Goal: Information Seeking & Learning: Learn about a topic

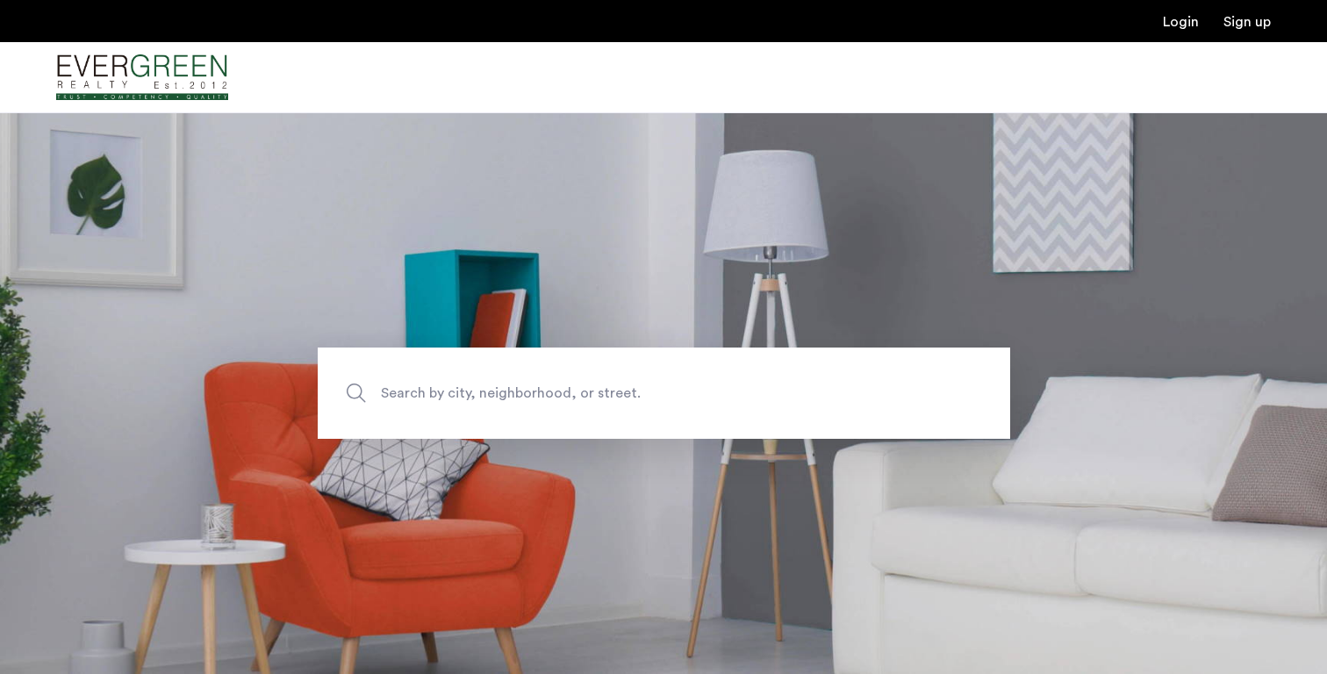
click at [484, 392] on span "Search by city, neighborhood, or street." at bounding box center [623, 394] width 484 height 24
click at [484, 392] on input "Search by city, neighborhood, or street." at bounding box center [664, 392] width 692 height 91
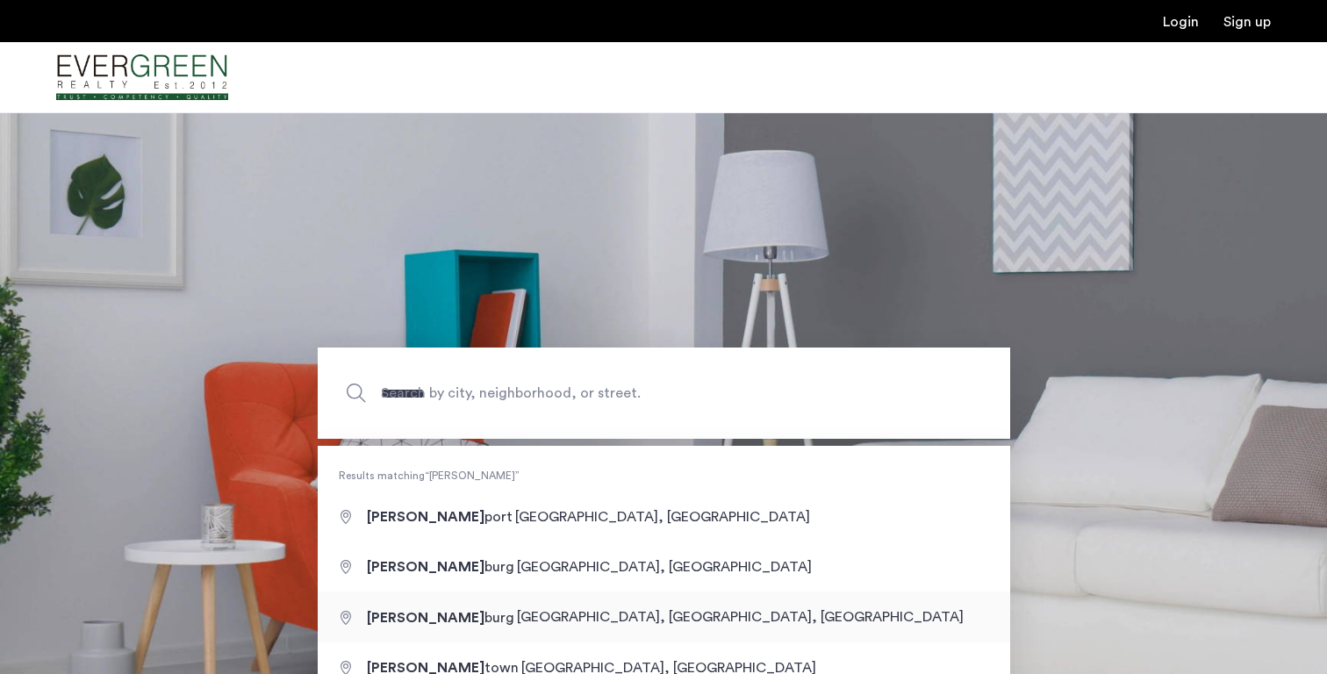
type input "**********"
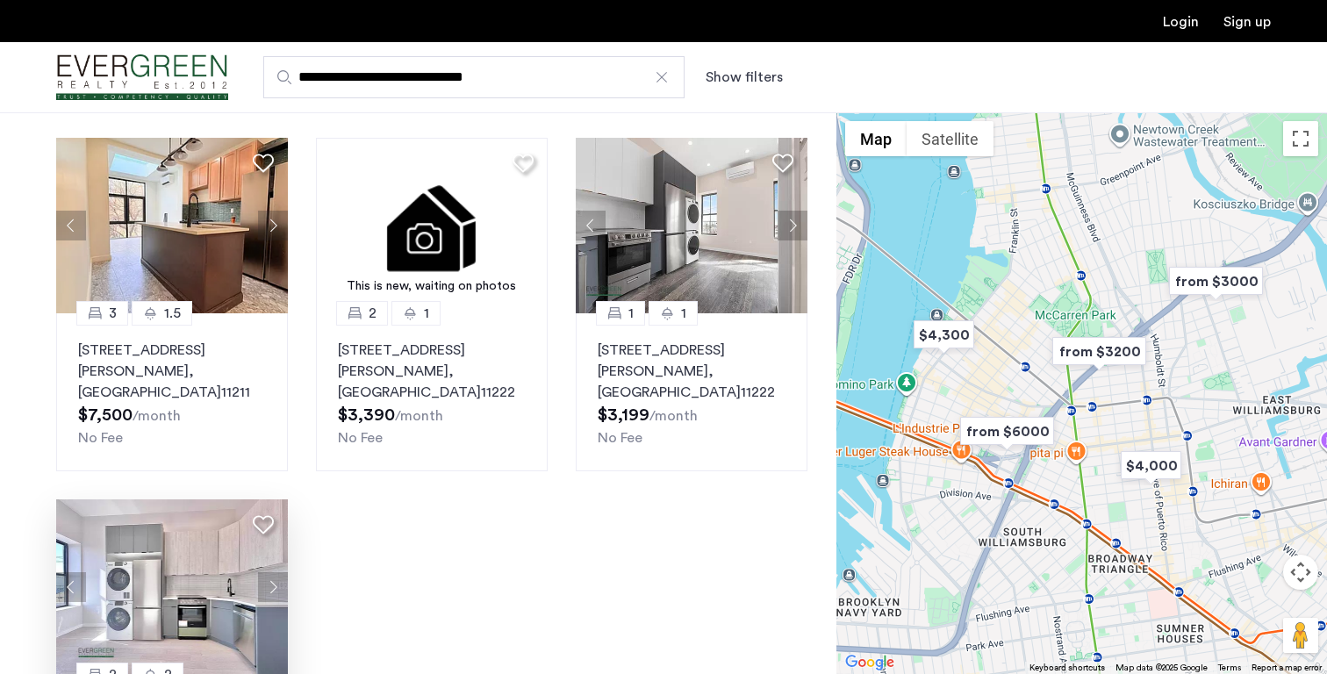
scroll to position [856, 0]
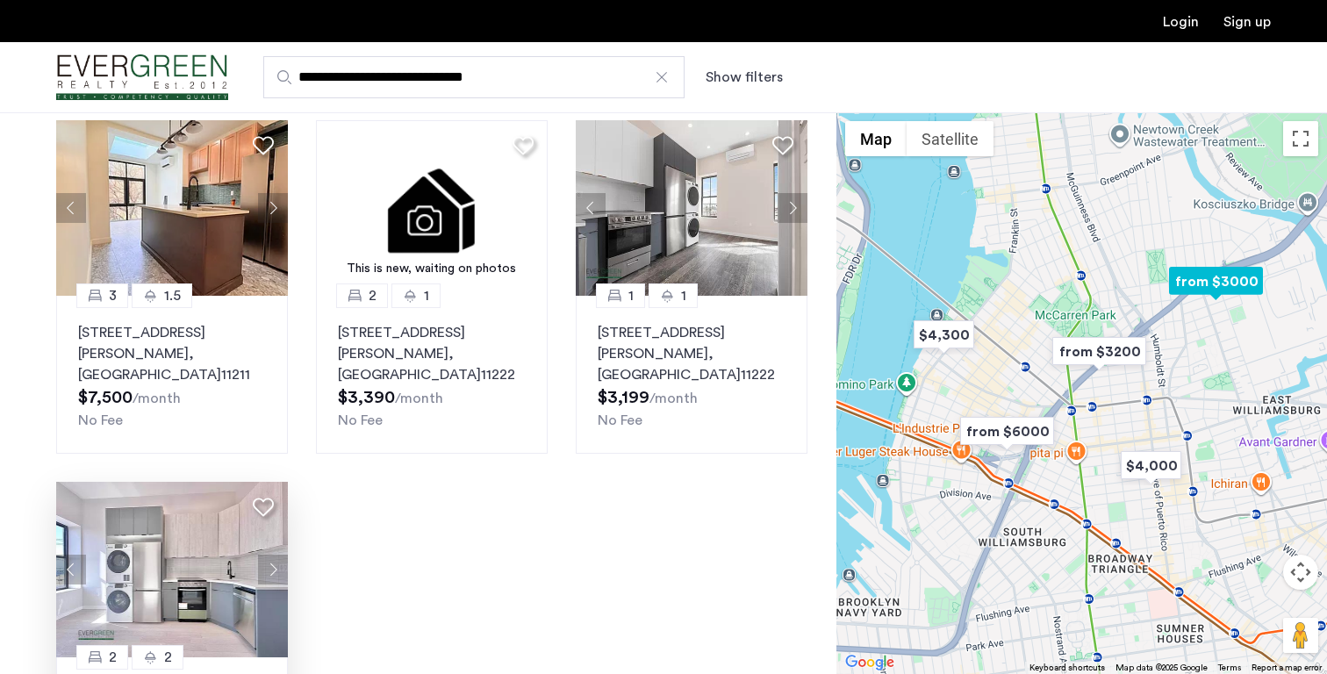
click at [270, 555] on button "Next apartment" at bounding box center [273, 570] width 30 height 30
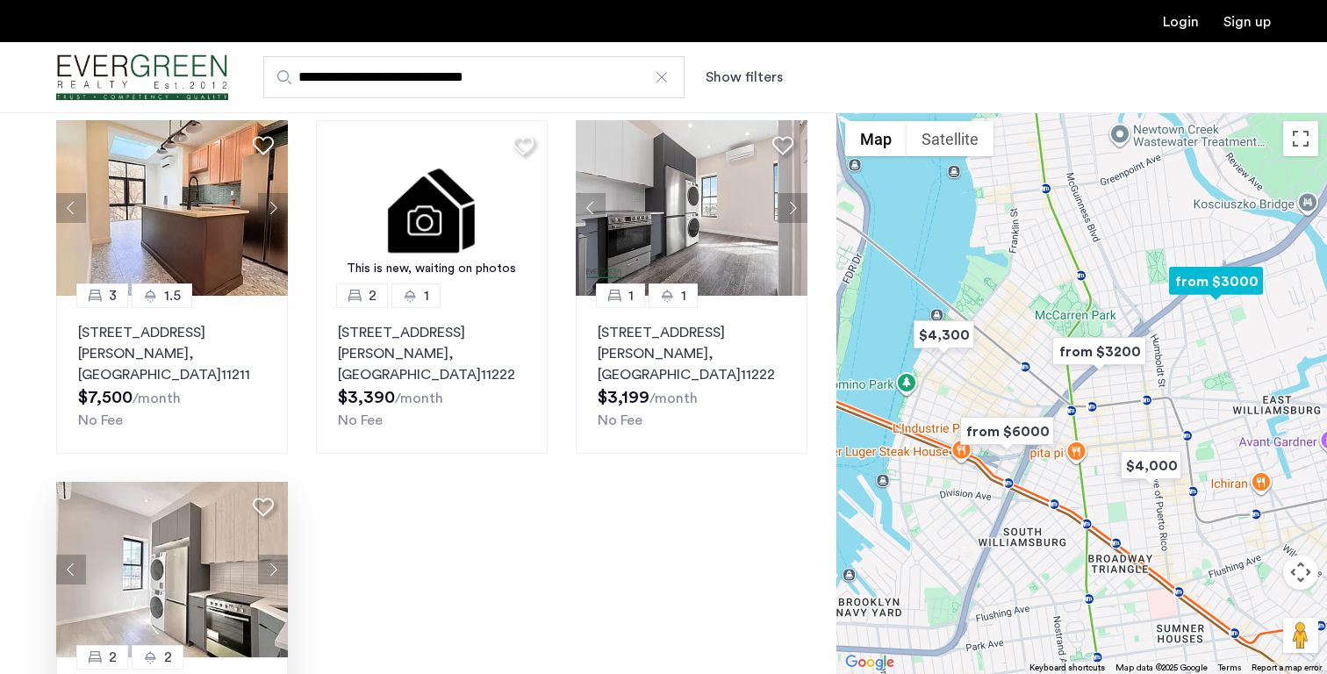
click at [270, 555] on button "Next apartment" at bounding box center [273, 570] width 30 height 30
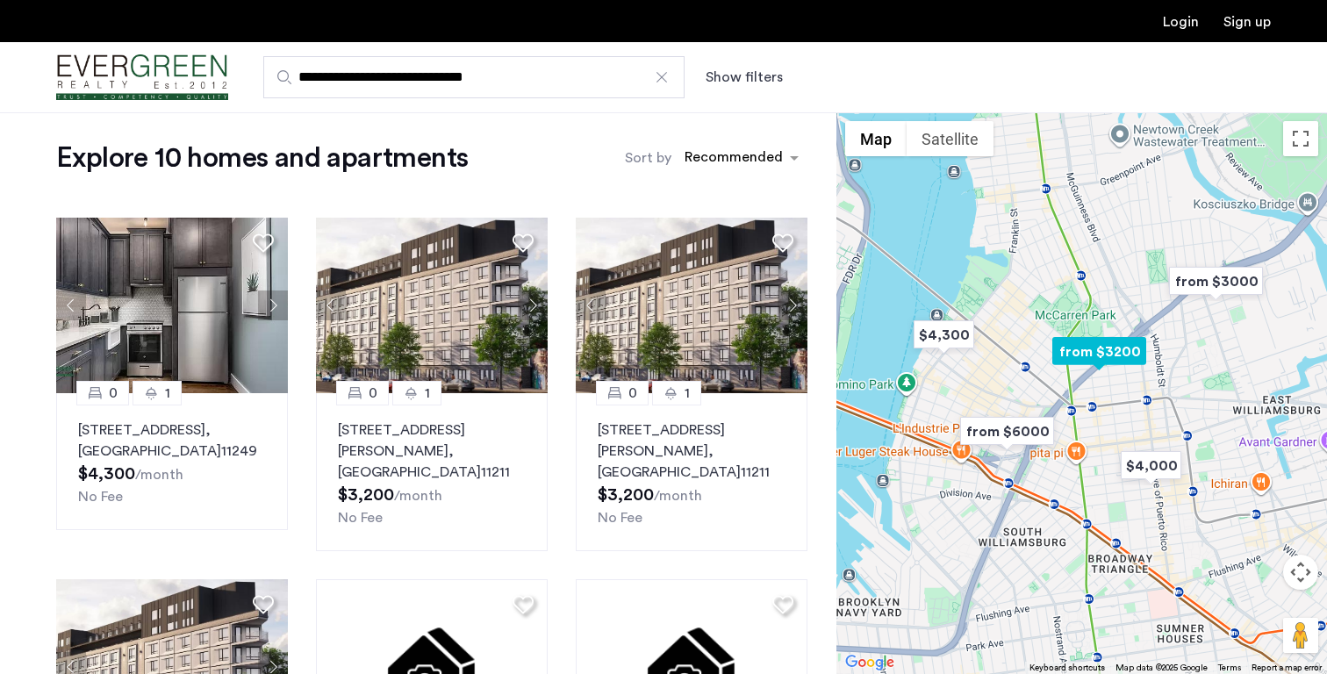
scroll to position [0, 0]
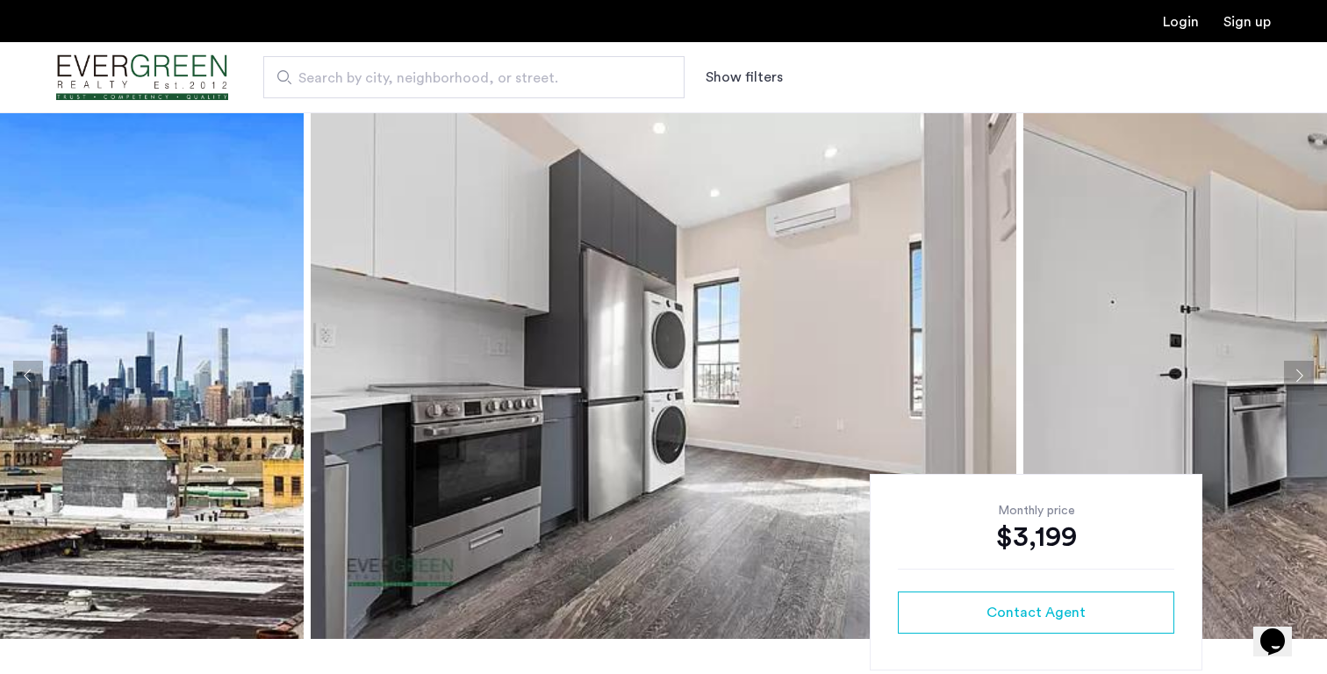
click at [670, 312] on img at bounding box center [664, 375] width 706 height 527
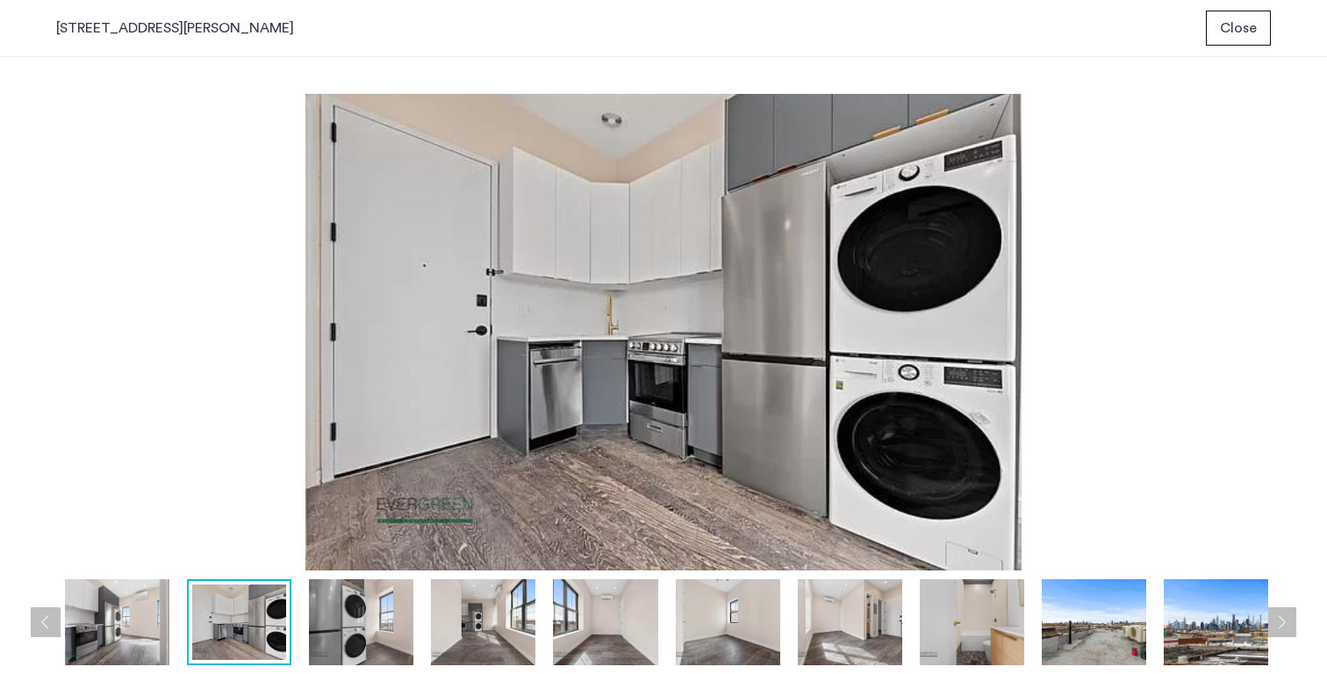
click at [1269, 57] on div "prev next prev next" at bounding box center [663, 365] width 1327 height 617
click at [1254, 30] on span "Close" at bounding box center [1238, 28] width 37 height 21
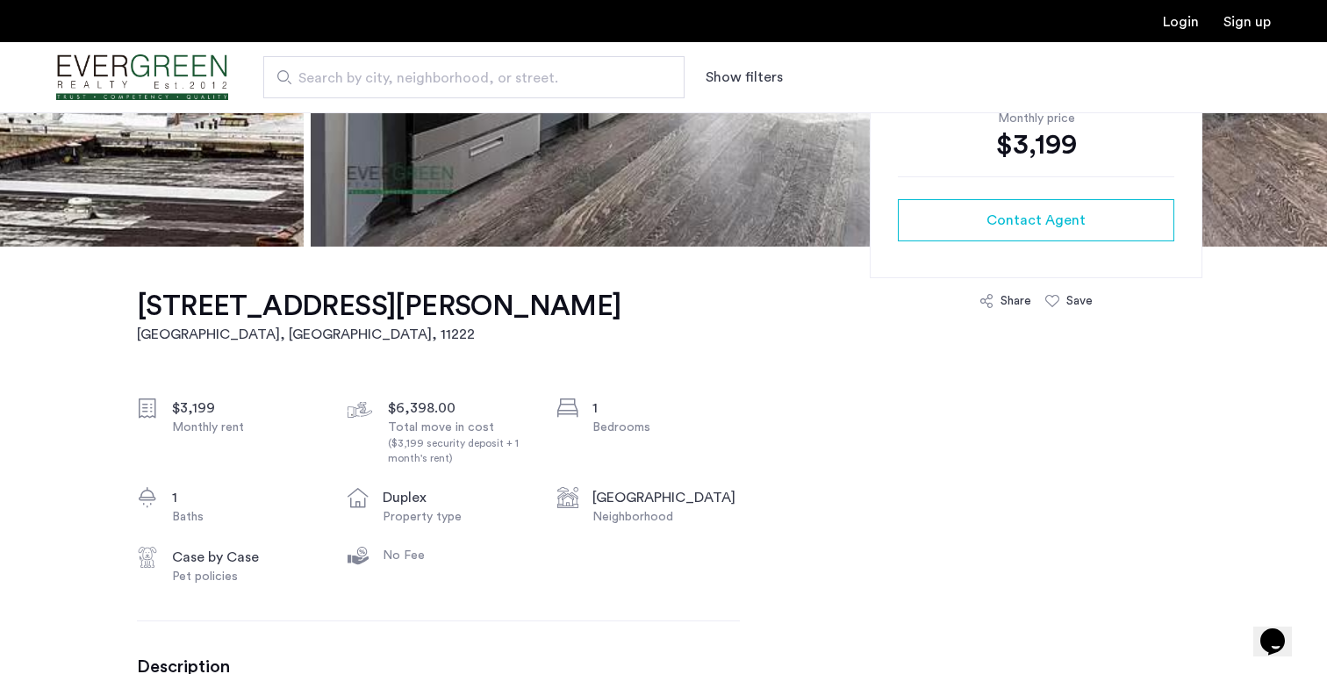
scroll to position [595, 0]
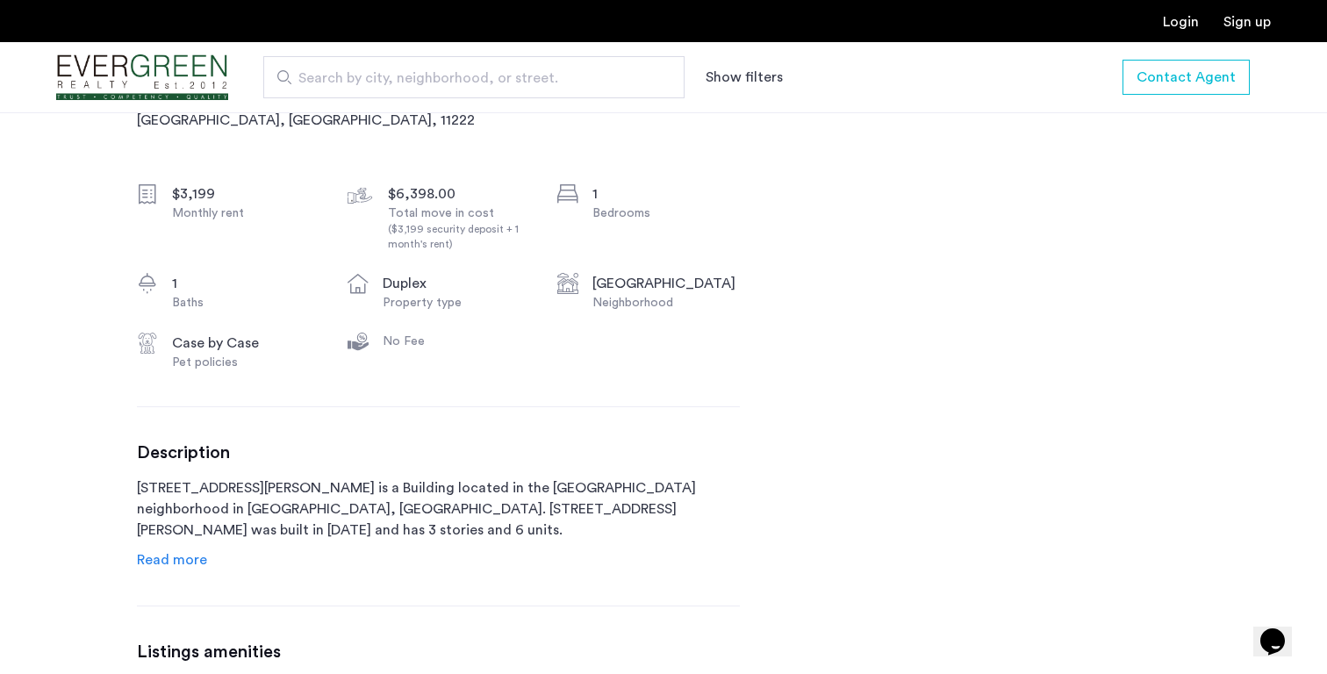
click at [188, 556] on span "Read more" at bounding box center [172, 560] width 70 height 14
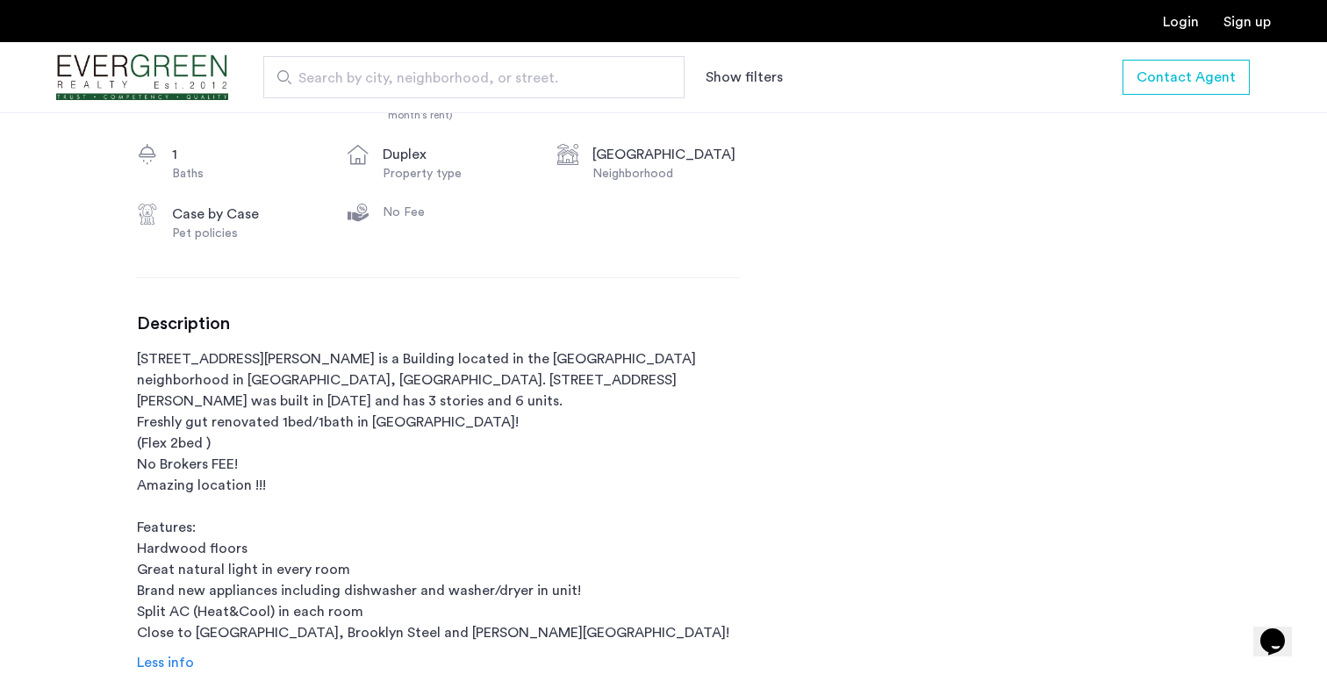
scroll to position [787, 0]
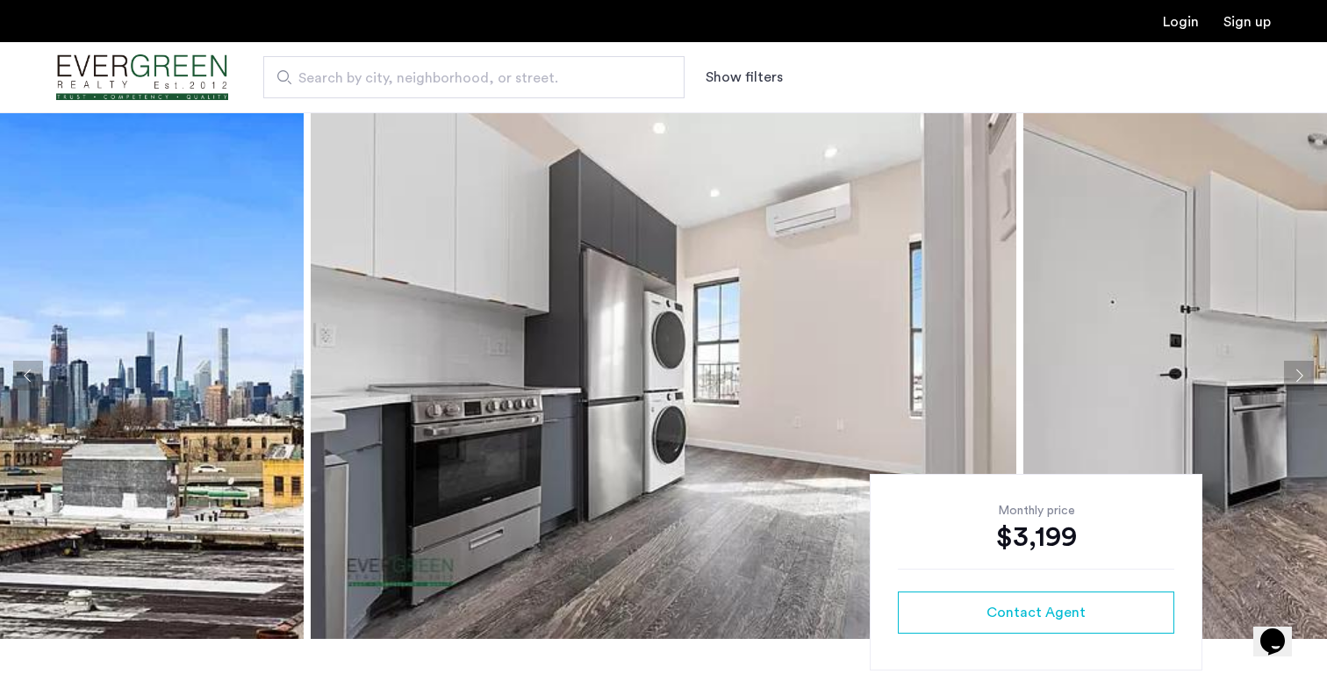
click at [537, 256] on img at bounding box center [664, 375] width 706 height 527
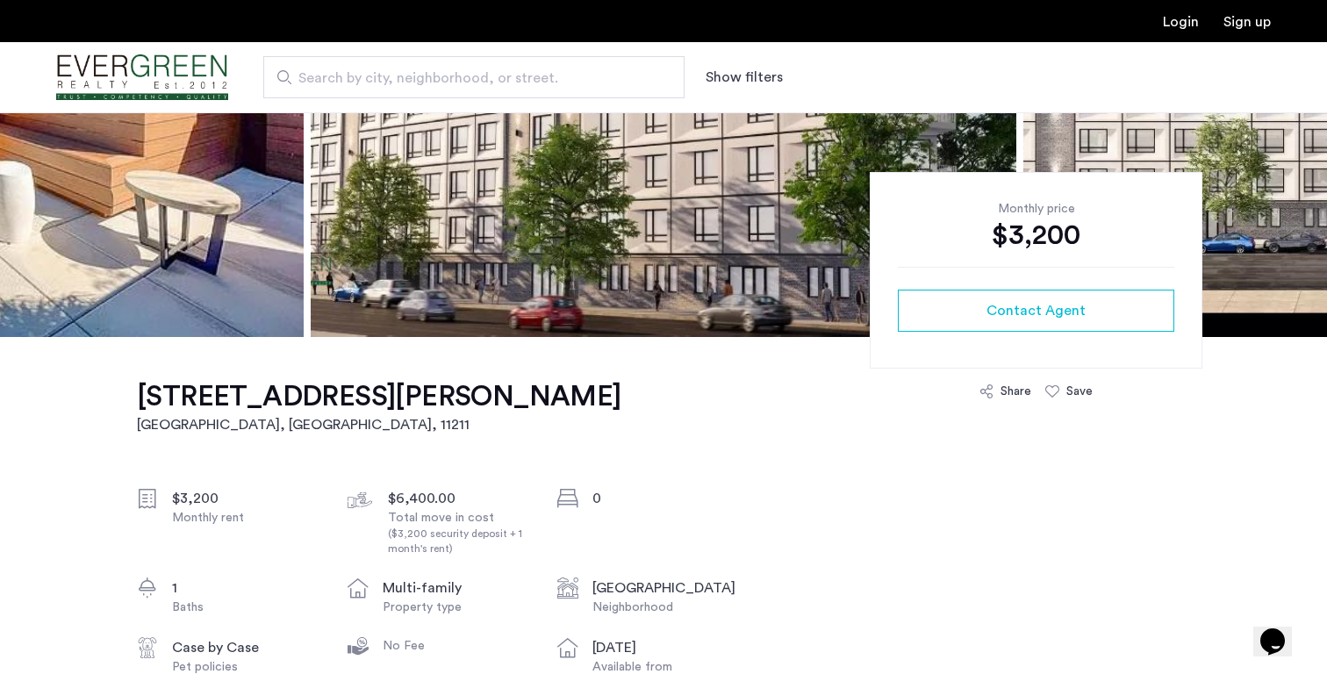
scroll to position [111, 0]
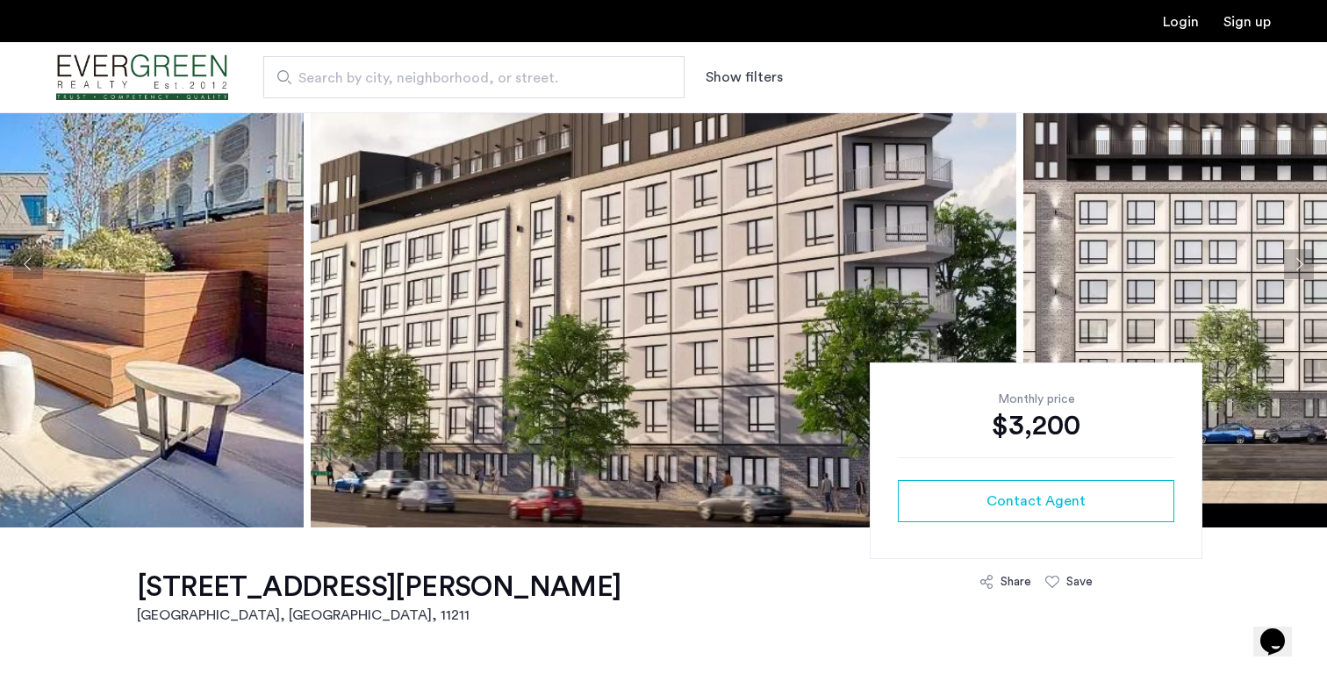
click at [498, 331] on img at bounding box center [664, 264] width 706 height 527
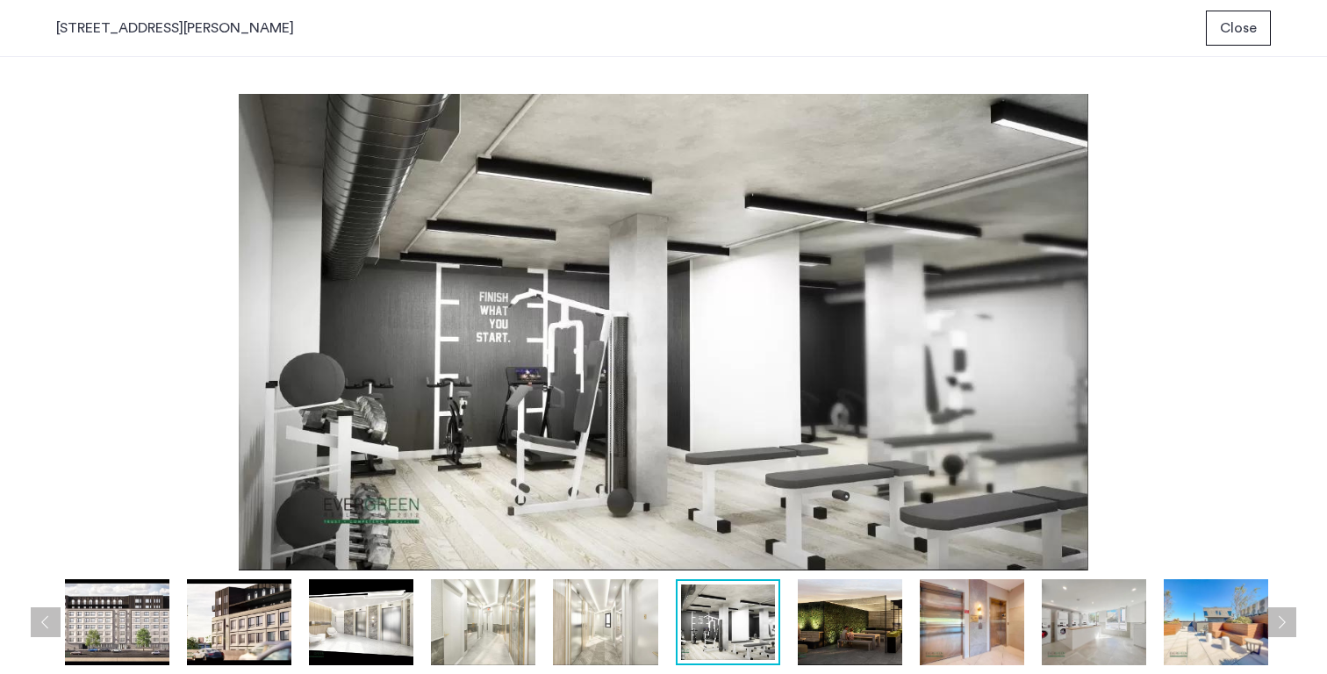
click at [1252, 18] on span "Close" at bounding box center [1238, 28] width 37 height 21
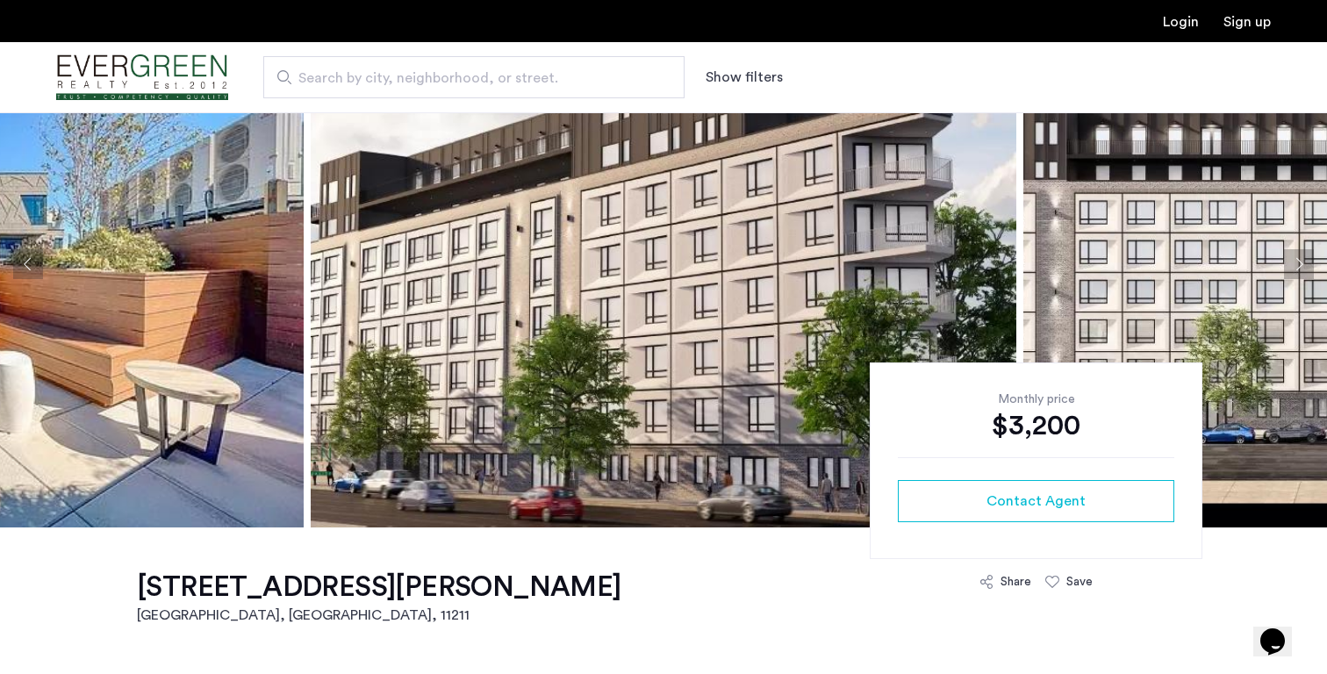
scroll to position [90, 0]
